Goal: Check status: Check status

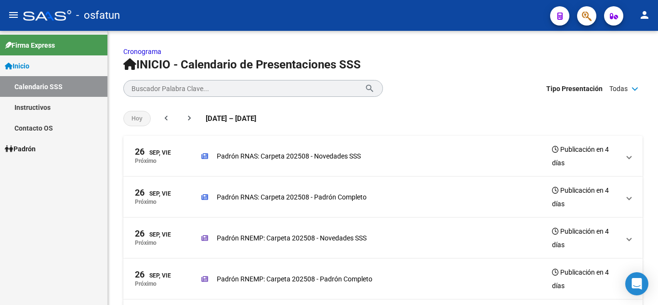
click at [43, 151] on link "Padrón" at bounding box center [53, 148] width 107 height 21
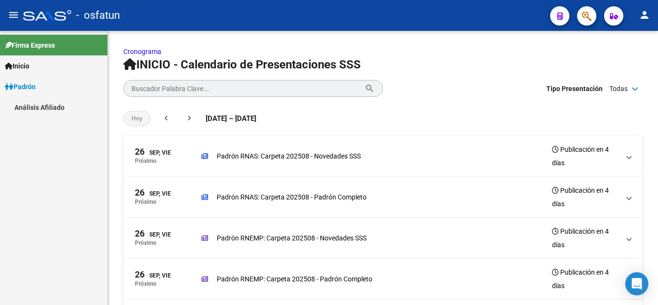
click at [60, 104] on link "Análisis Afiliado" at bounding box center [53, 107] width 107 height 21
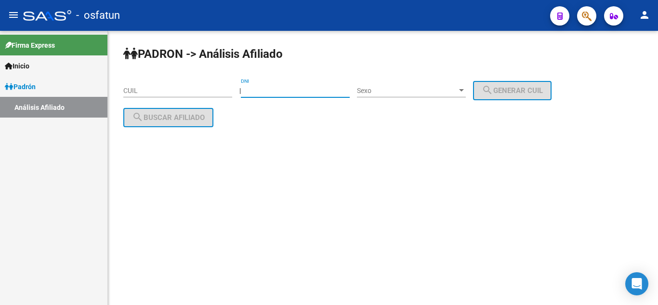
click at [293, 89] on input "DNI" at bounding box center [295, 91] width 109 height 8
type input "28941341"
click at [392, 96] on div "Sexo Sexo" at bounding box center [411, 87] width 109 height 19
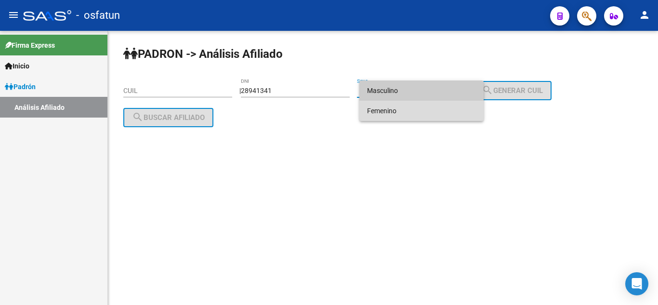
click at [389, 108] on span "Femenino" at bounding box center [421, 111] width 109 height 20
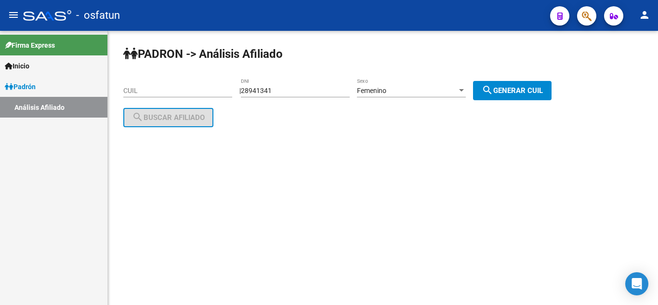
click at [504, 95] on button "search Generar CUIL" at bounding box center [512, 90] width 79 height 19
type input "27-28941341-9"
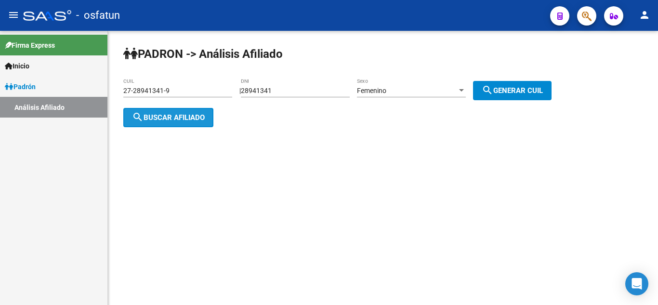
click at [197, 120] on button "search Buscar afiliado" at bounding box center [168, 117] width 90 height 19
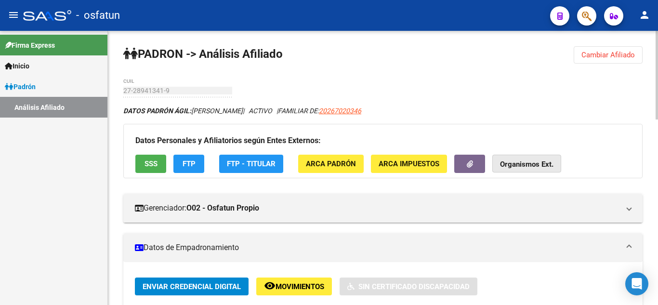
click at [534, 160] on strong "Organismos Ext." at bounding box center [526, 164] width 53 height 9
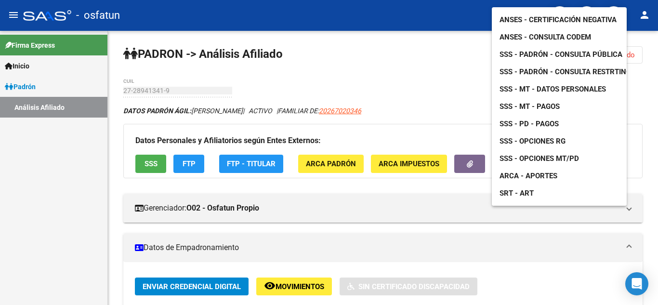
click at [559, 33] on span "ANSES - Consulta CODEM" at bounding box center [546, 37] width 92 height 9
